Goal: Information Seeking & Learning: Learn about a topic

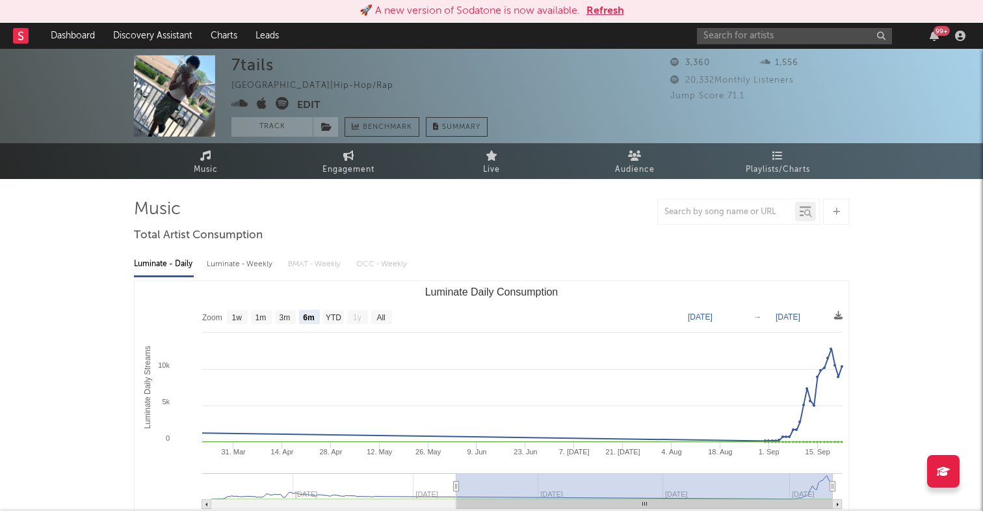
select select "6m"
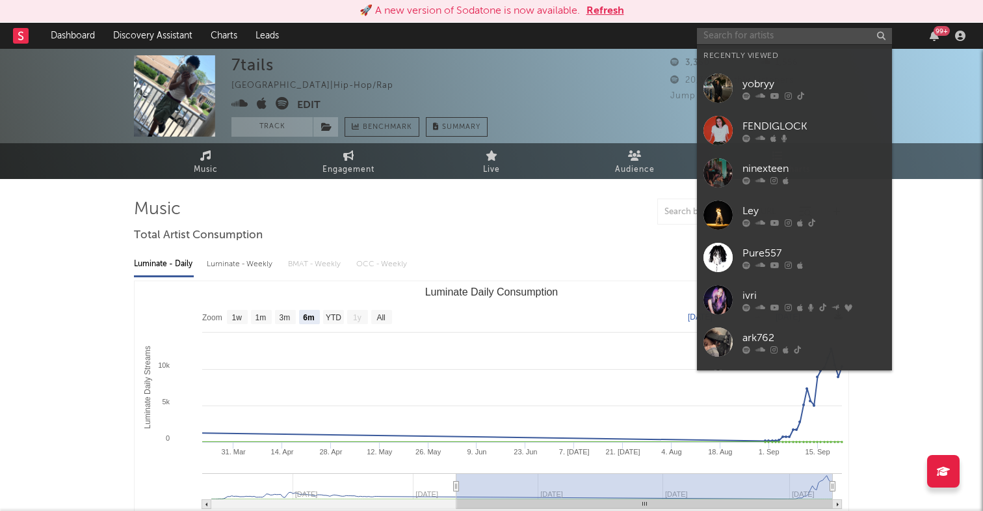
click at [725, 38] on input "text" at bounding box center [794, 36] width 195 height 16
paste input "ladé"
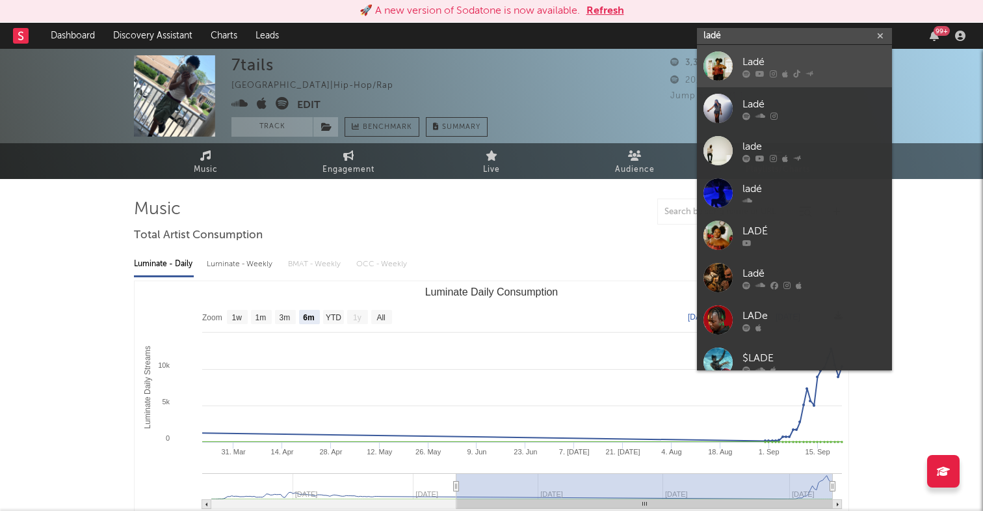
type input "ladé"
click at [761, 59] on div "Ladé" at bounding box center [814, 62] width 143 height 16
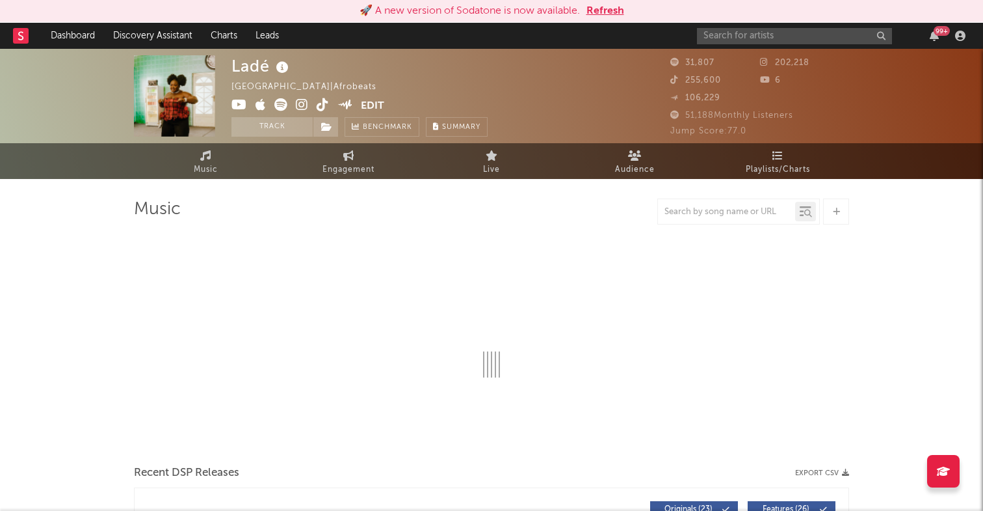
select select "6m"
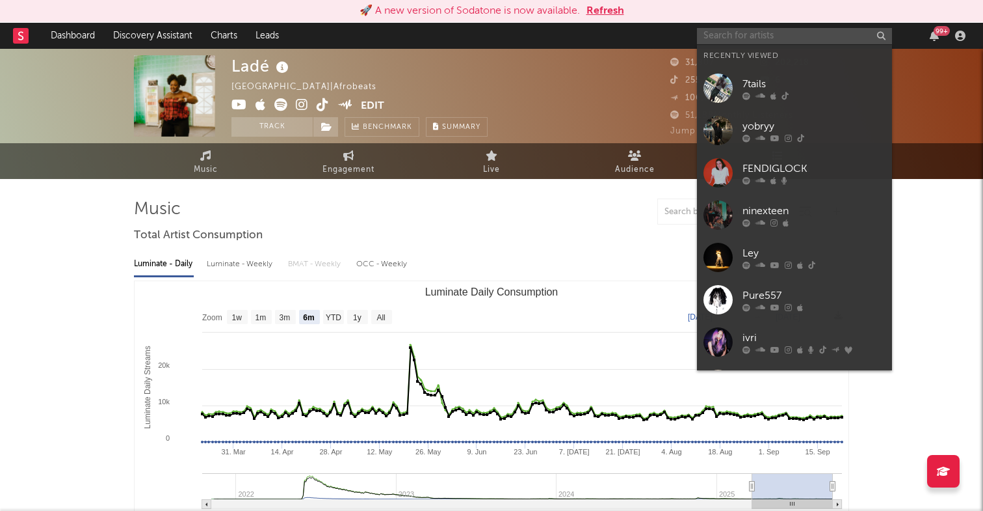
click at [802, 41] on input "text" at bounding box center [794, 36] width 195 height 16
paste input "ladé"
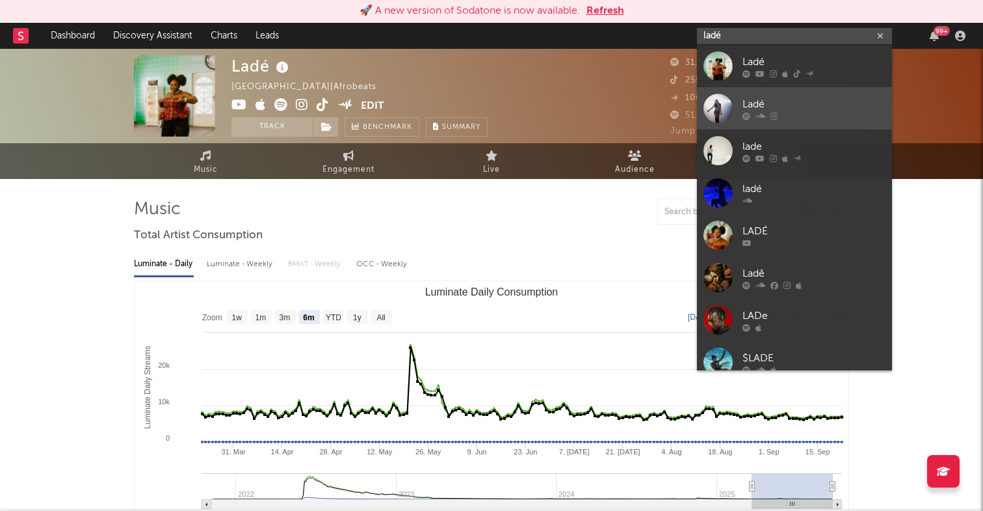
type input "ladé"
click at [756, 103] on div "Ladé" at bounding box center [814, 104] width 143 height 16
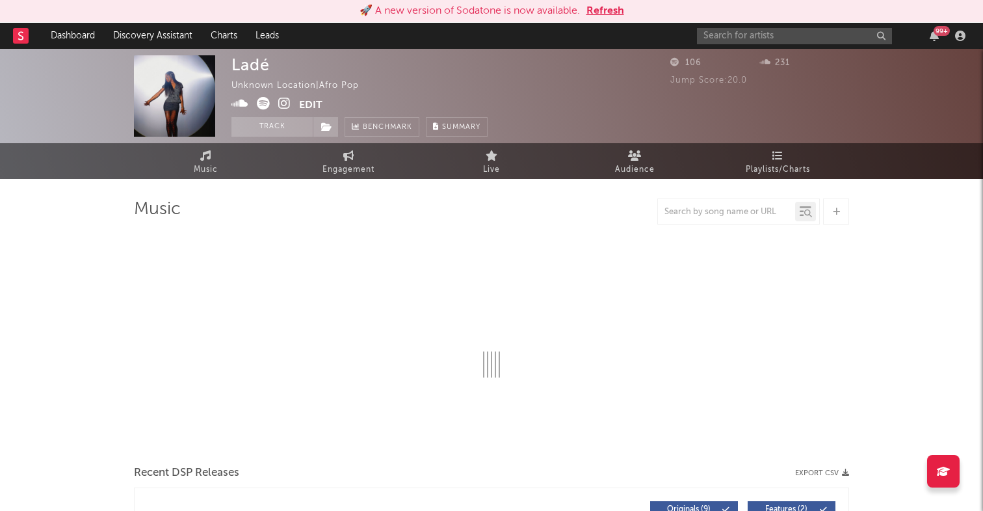
select select "1w"
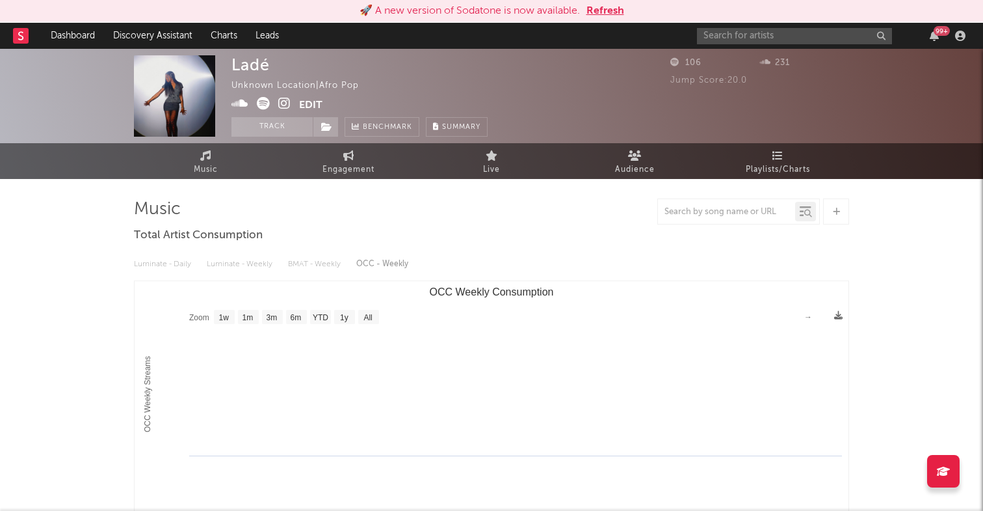
click at [719, 27] on div "99 +" at bounding box center [833, 36] width 273 height 26
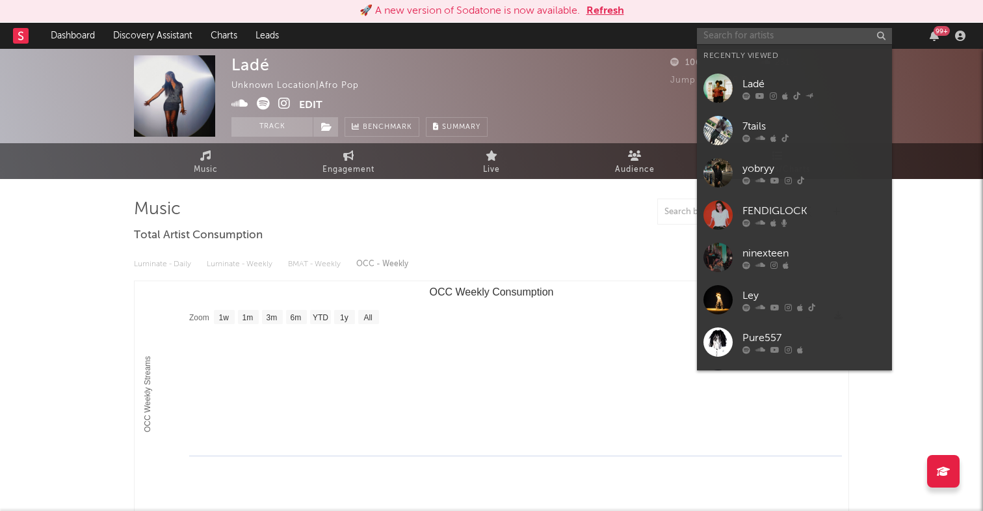
click at [719, 31] on input "text" at bounding box center [794, 36] width 195 height 16
paste input "ladé"
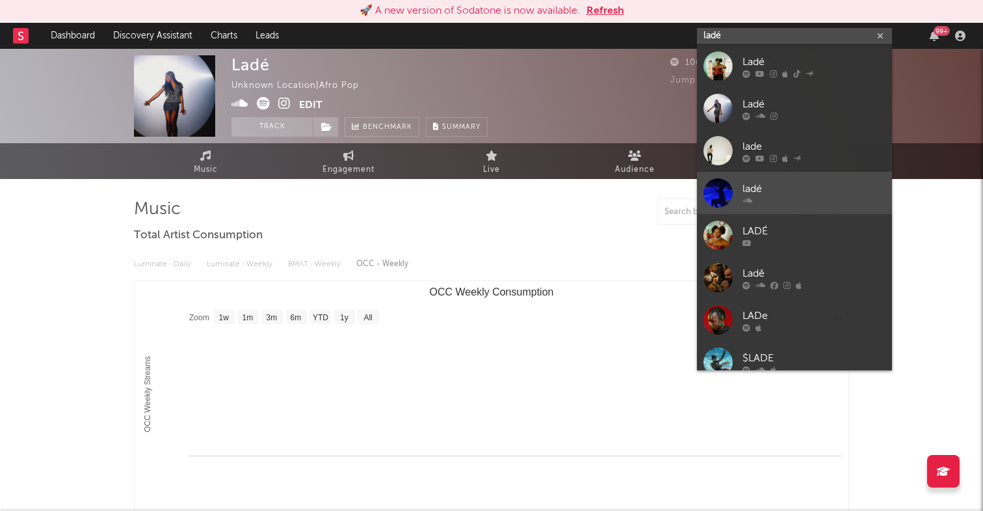
type input "ladé"
click at [752, 198] on icon at bounding box center [748, 200] width 10 height 8
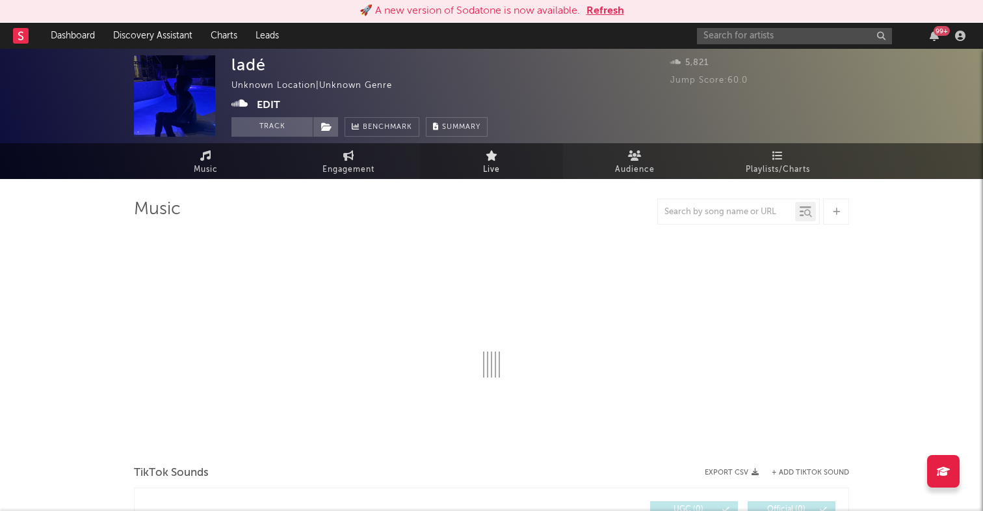
select select "1w"
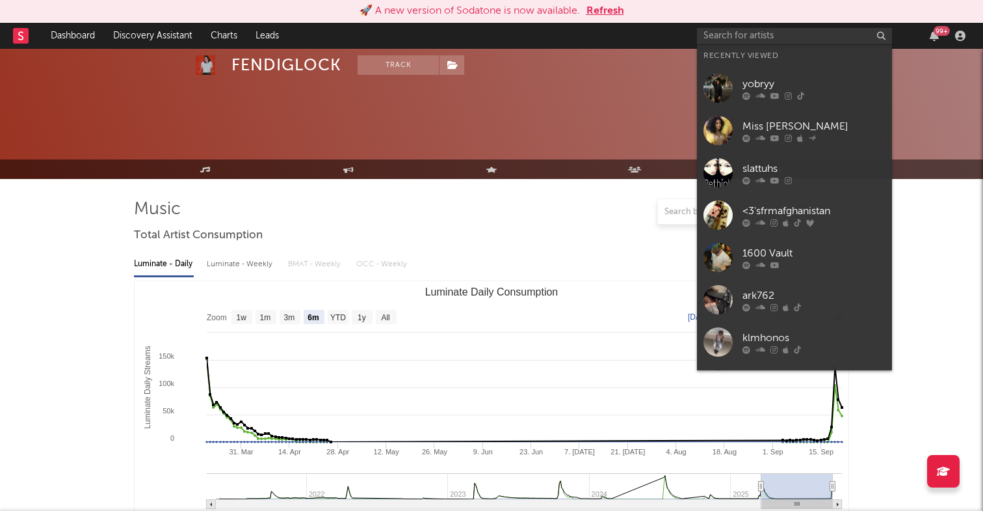
select select "6m"
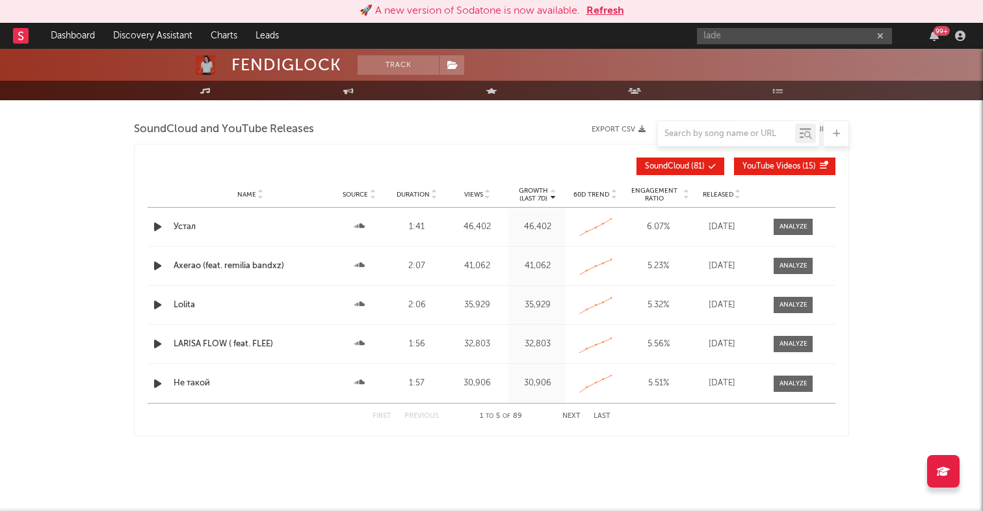
type input "lade"
click at [751, 27] on div "lade 99 +" at bounding box center [833, 36] width 273 height 26
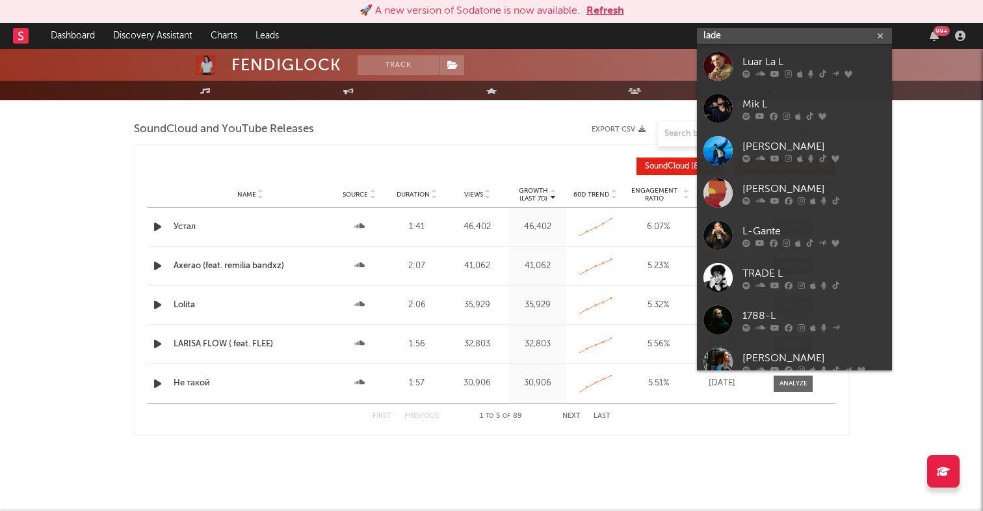
click at [748, 30] on input "lade" at bounding box center [794, 36] width 195 height 16
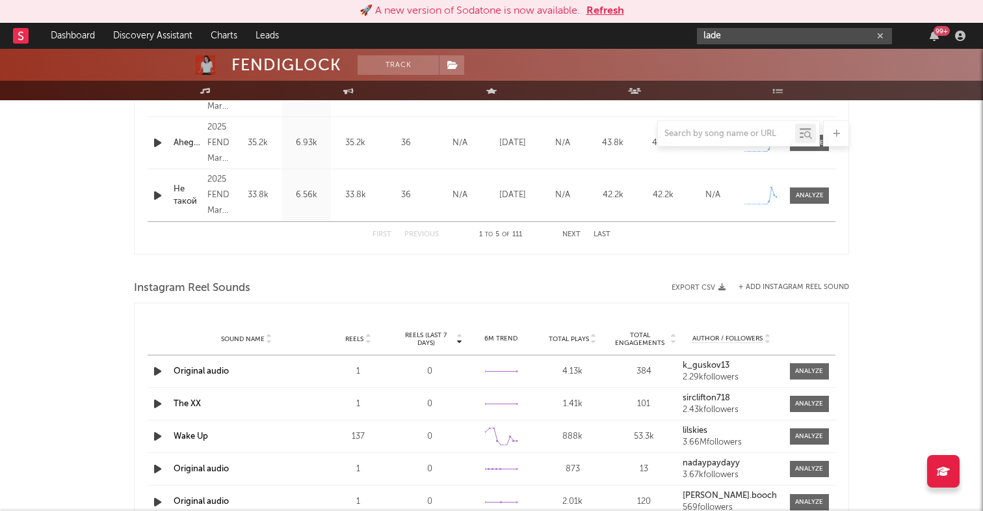
scroll to position [592, 0]
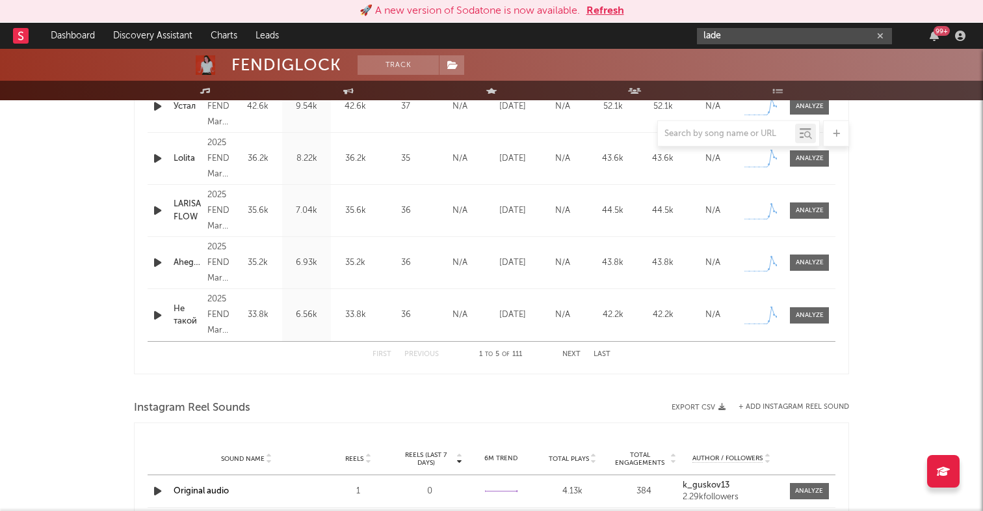
drag, startPoint x: 730, startPoint y: 38, endPoint x: 619, endPoint y: 33, distance: 111.3
click at [619, 33] on nav "Dashboard Discovery Assistant Charts Leads lade 99 +" at bounding box center [491, 36] width 983 height 26
